Goal: Transaction & Acquisition: Obtain resource

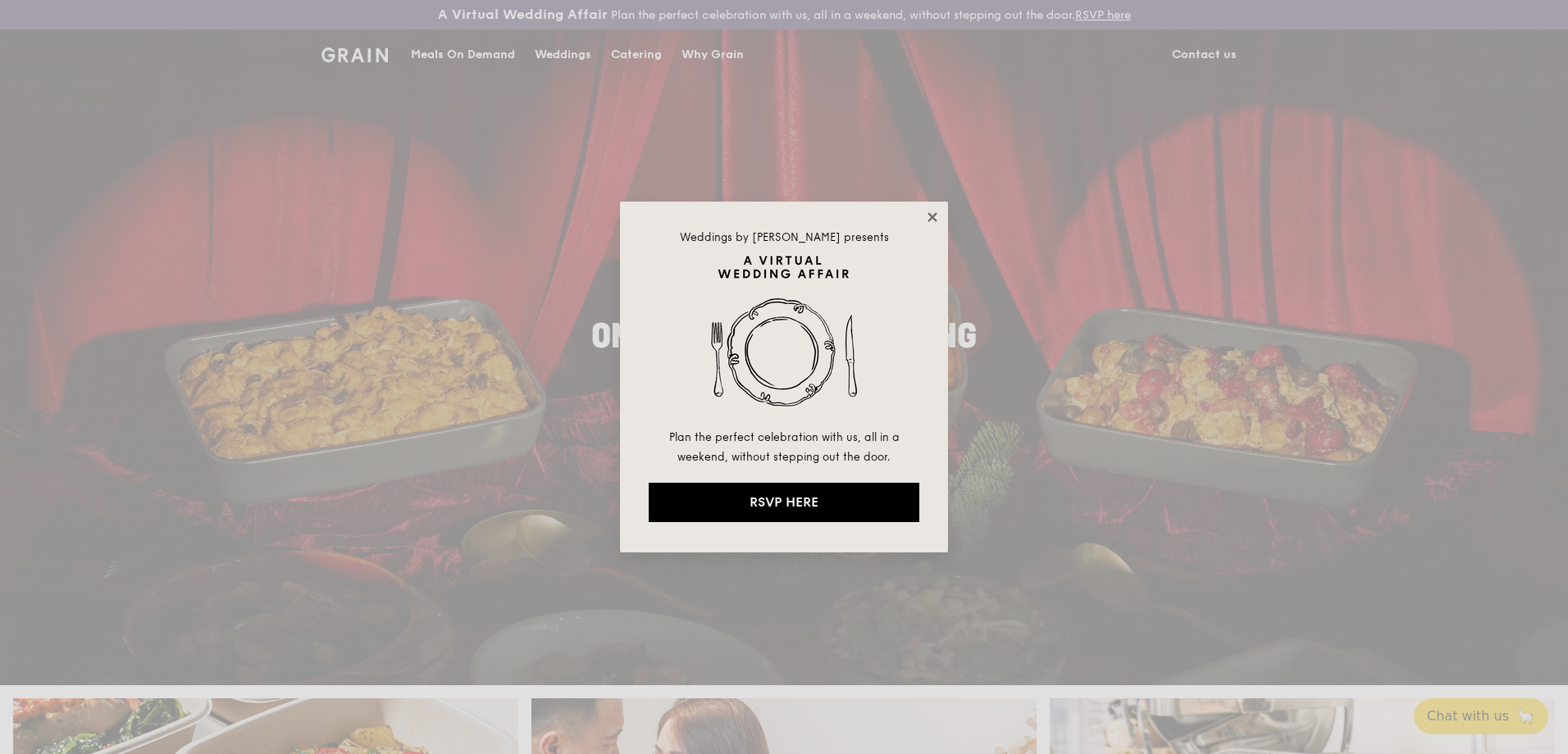
click at [931, 214] on icon at bounding box center [932, 217] width 14 height 14
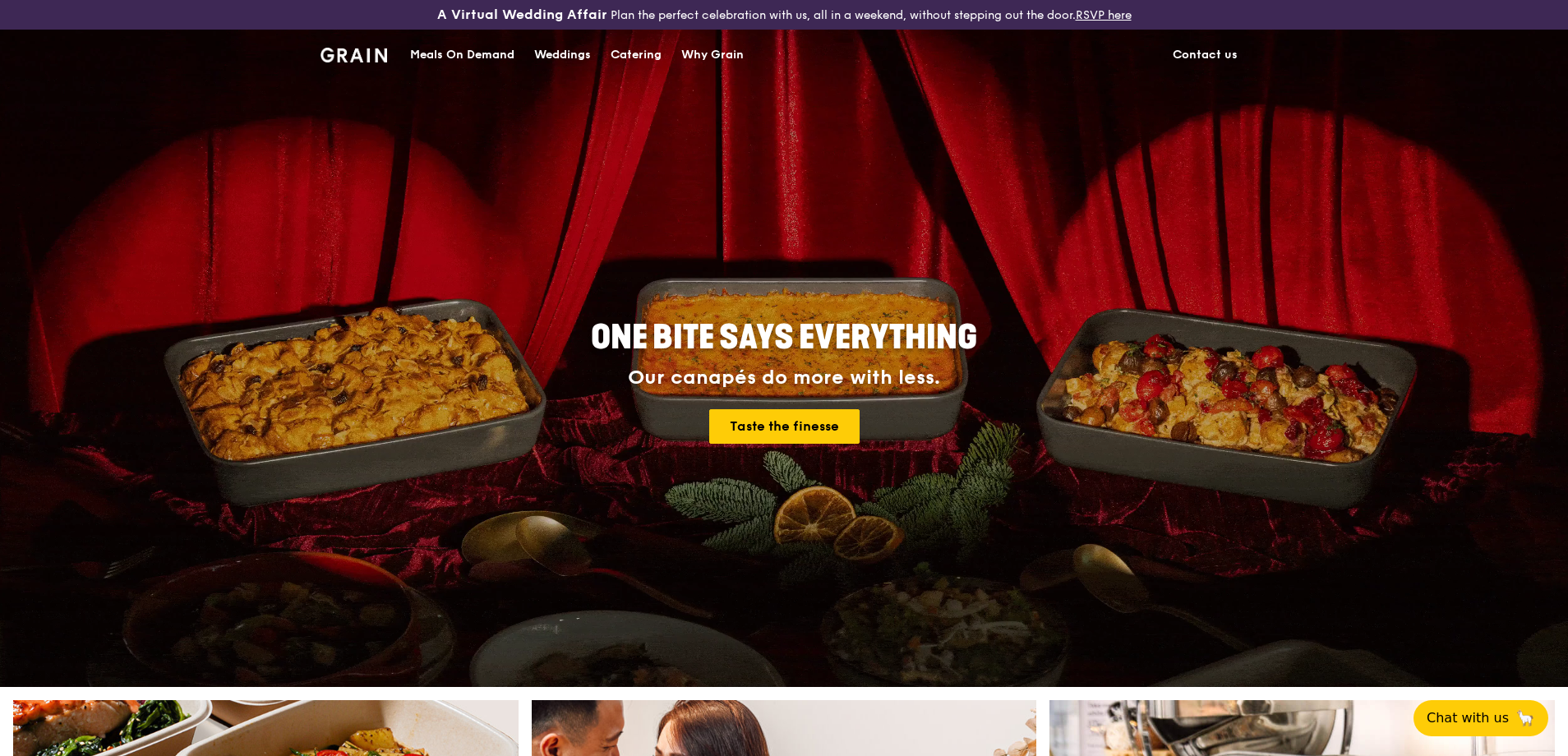
click at [449, 51] on div "Meals On Demand" at bounding box center [462, 55] width 105 height 49
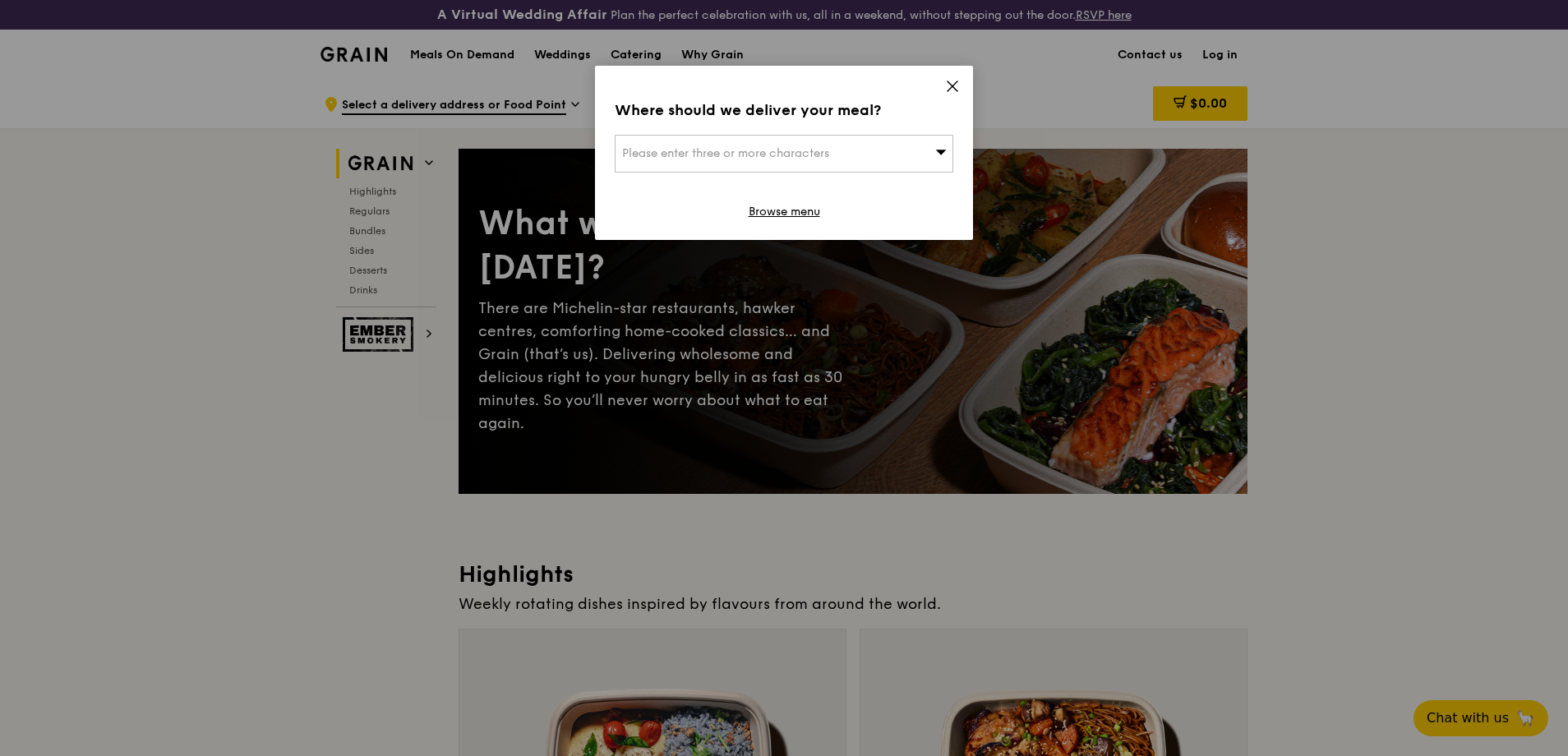
click at [950, 92] on icon at bounding box center [952, 86] width 14 height 14
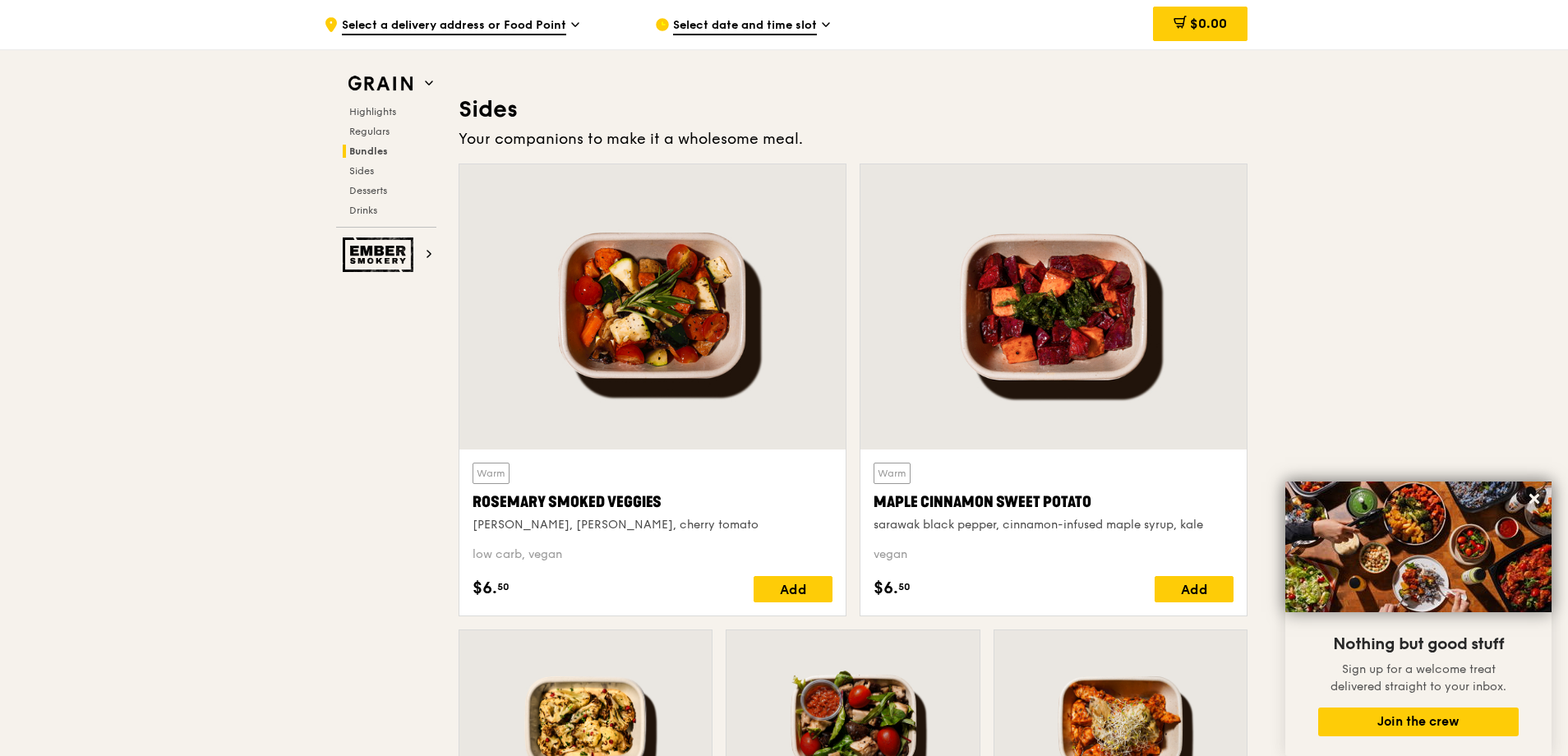
scroll to position [3863, 0]
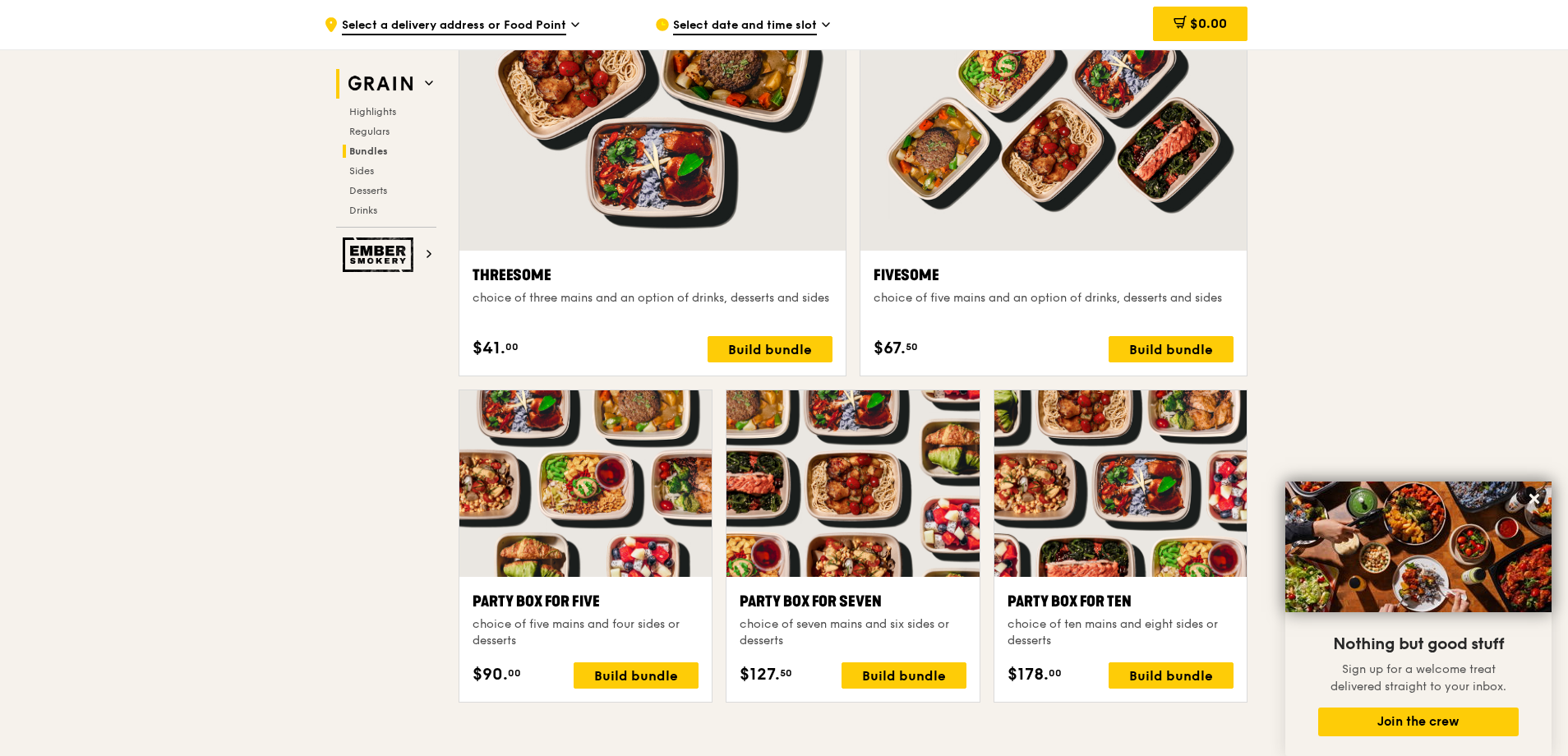
click at [420, 84] on h2 "Grain" at bounding box center [386, 84] width 100 height 30
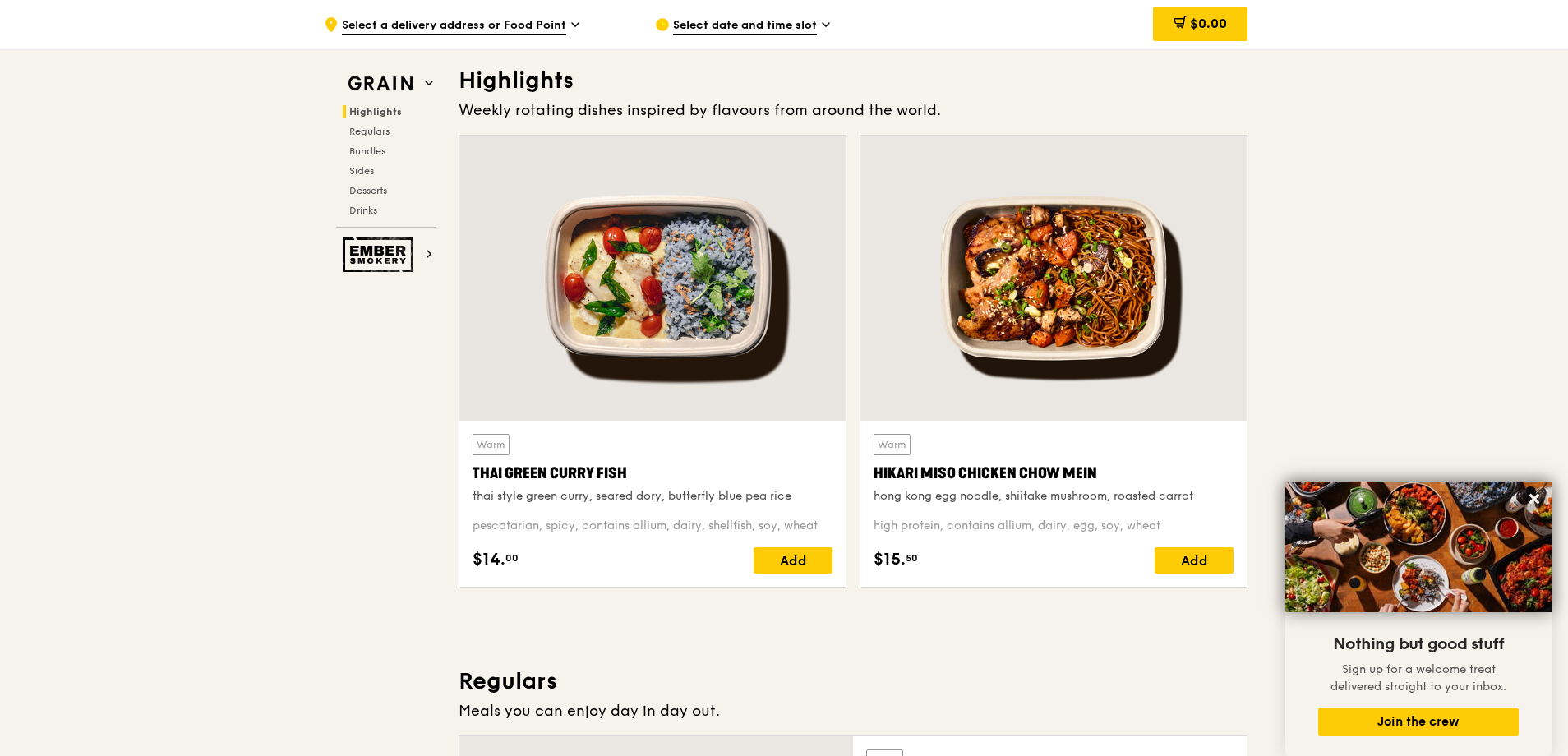
scroll to position [0, 0]
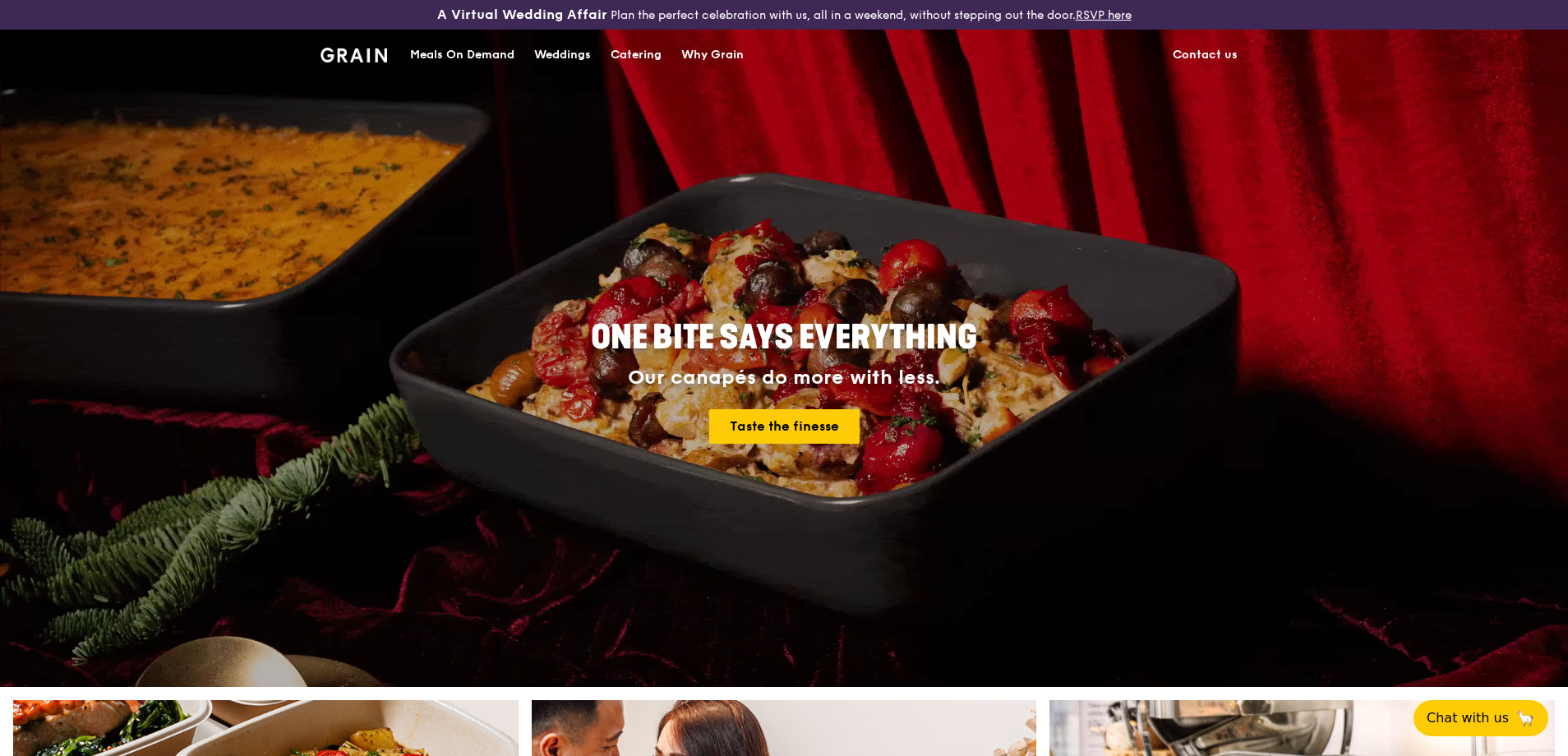
click at [629, 54] on div "Catering" at bounding box center [636, 55] width 51 height 49
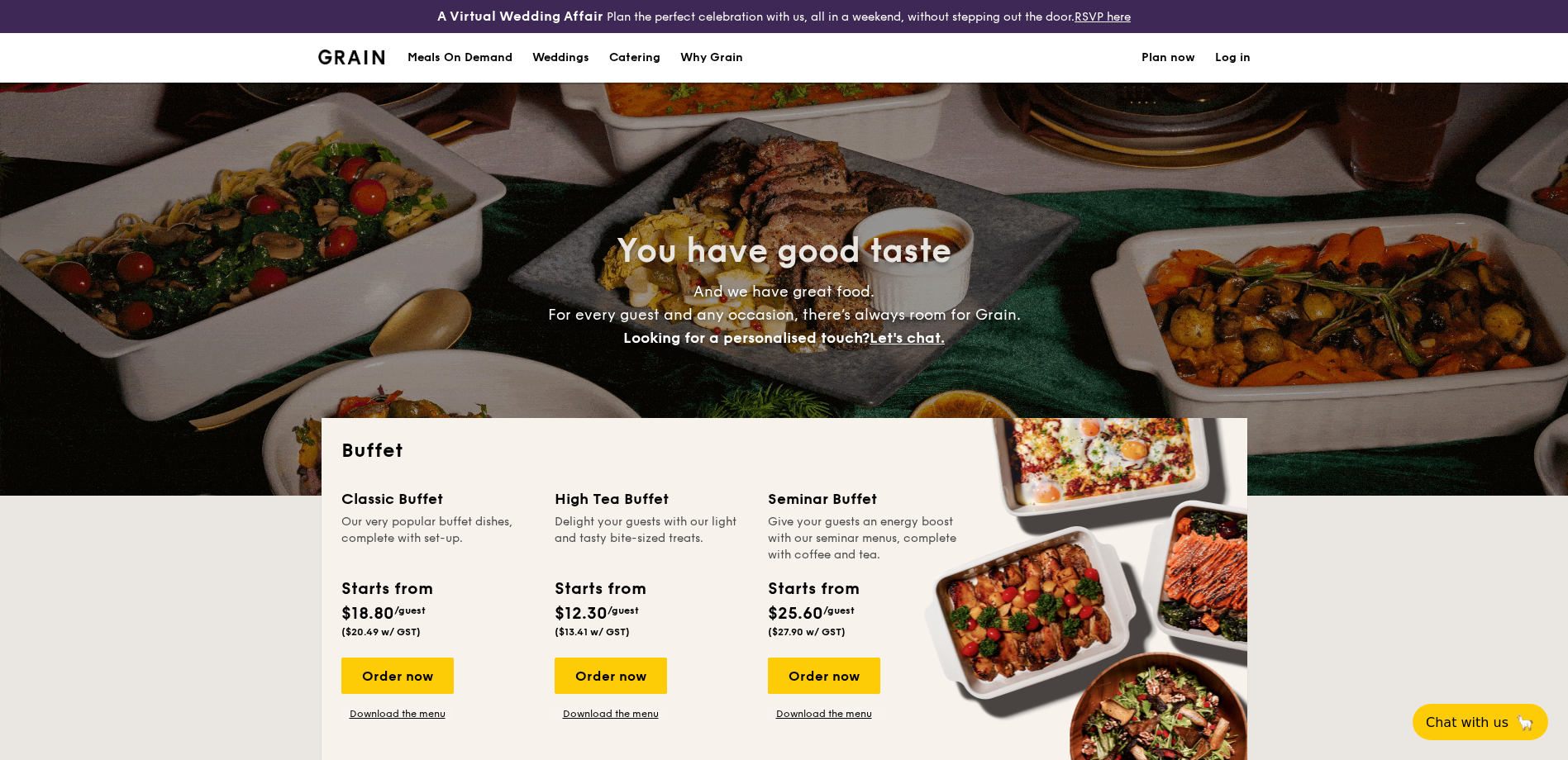
select select
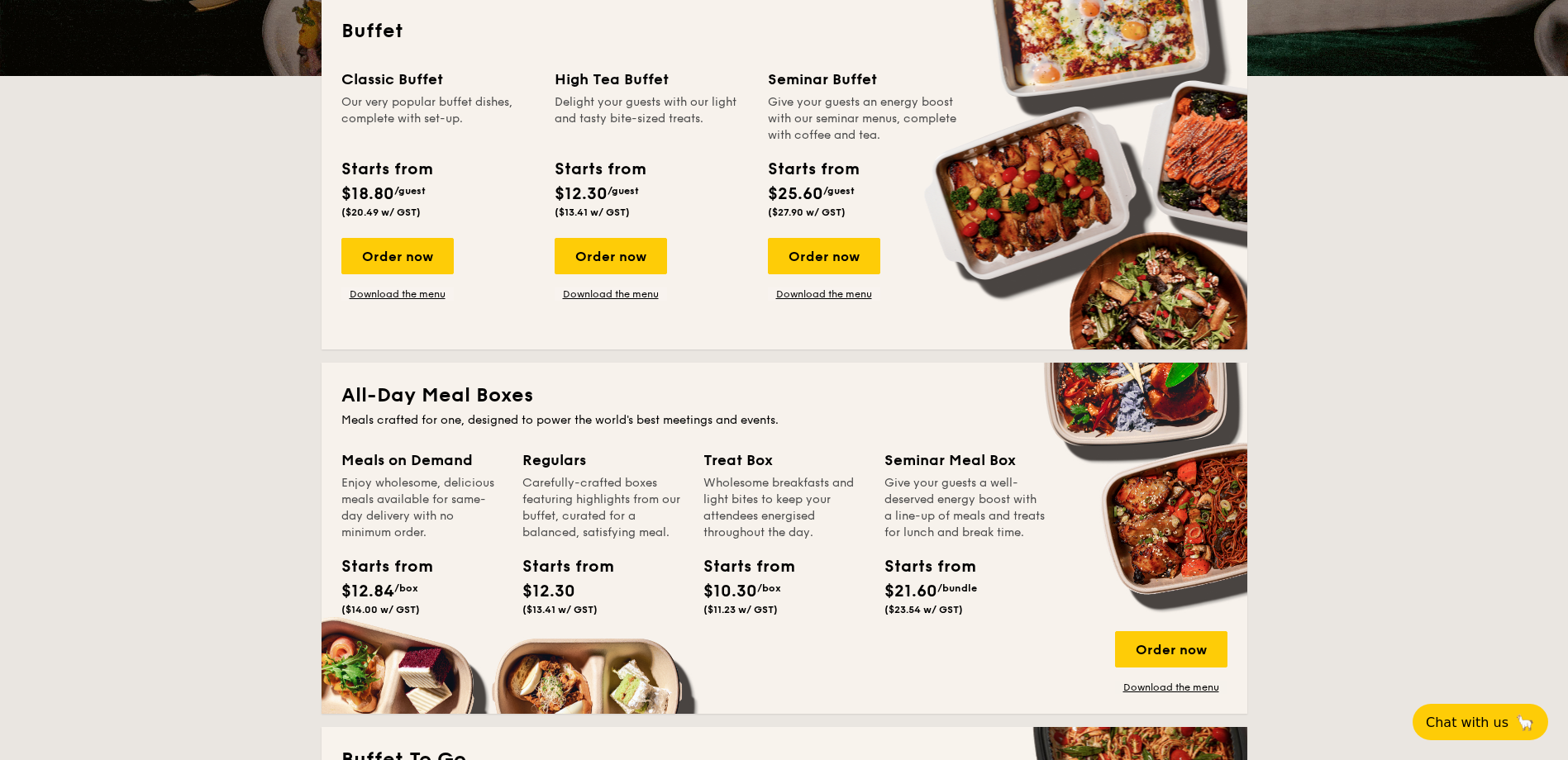
scroll to position [331, 0]
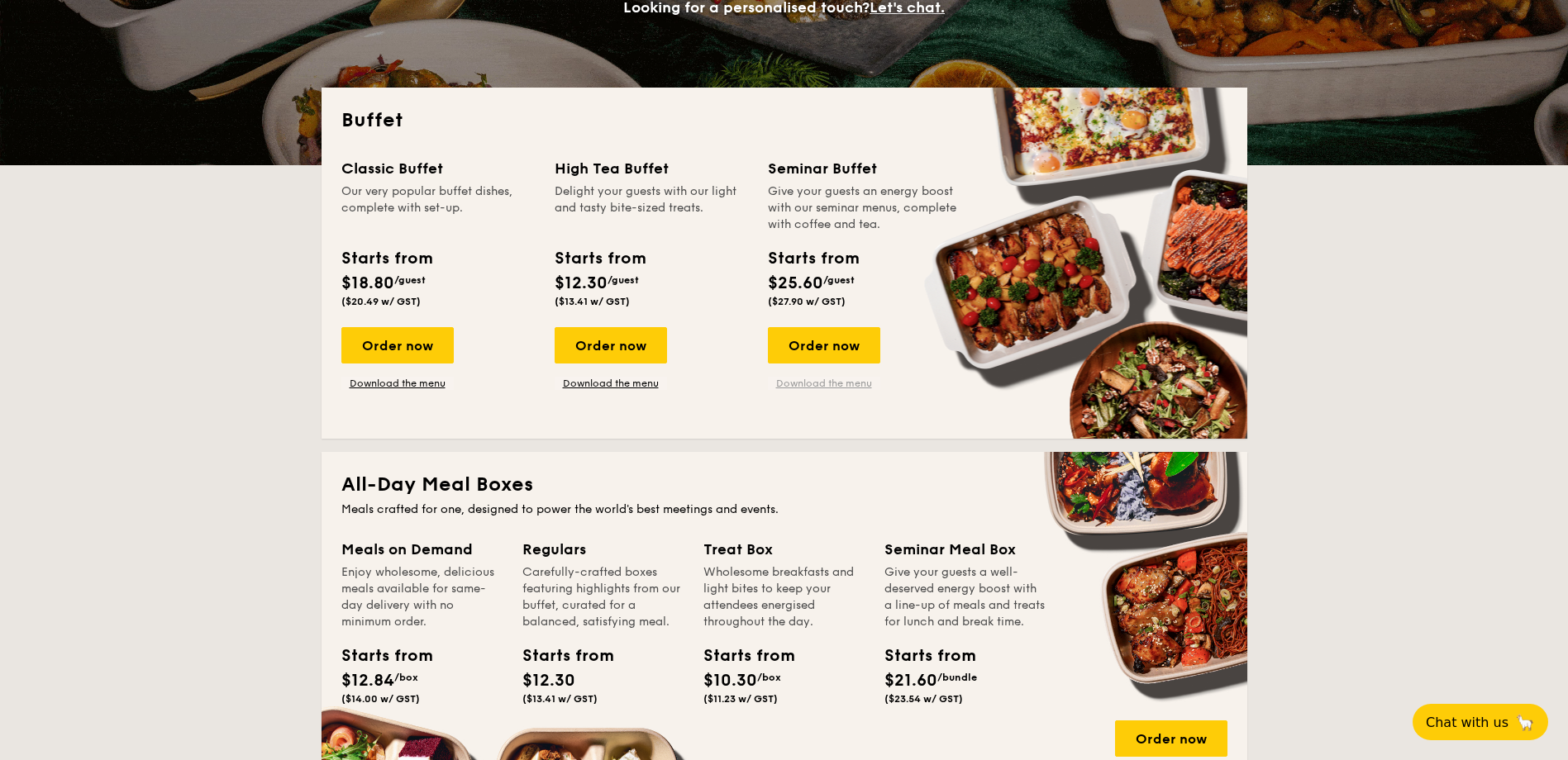
click at [829, 387] on link "Download the menu" at bounding box center [824, 384] width 112 height 14
click at [843, 383] on link "Download the menu" at bounding box center [824, 384] width 112 height 14
